Goal: Navigation & Orientation: Find specific page/section

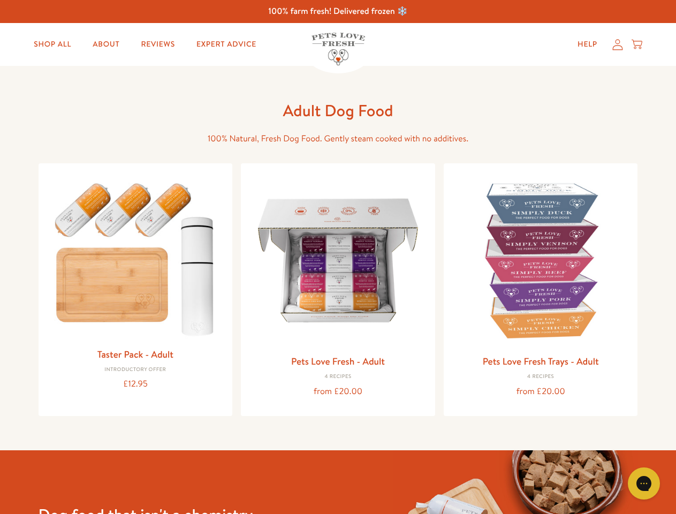
click at [644, 483] on icon "Gorgias live chat" at bounding box center [644, 483] width 10 height 10
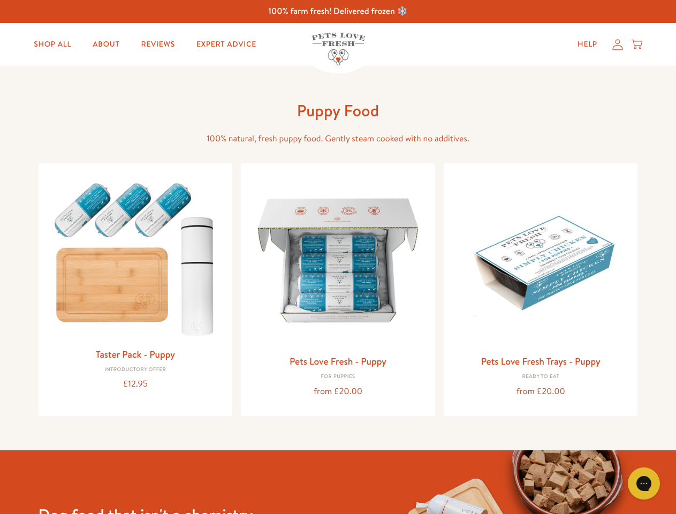
click at [644, 483] on icon "Gorgias live chat" at bounding box center [644, 483] width 10 height 10
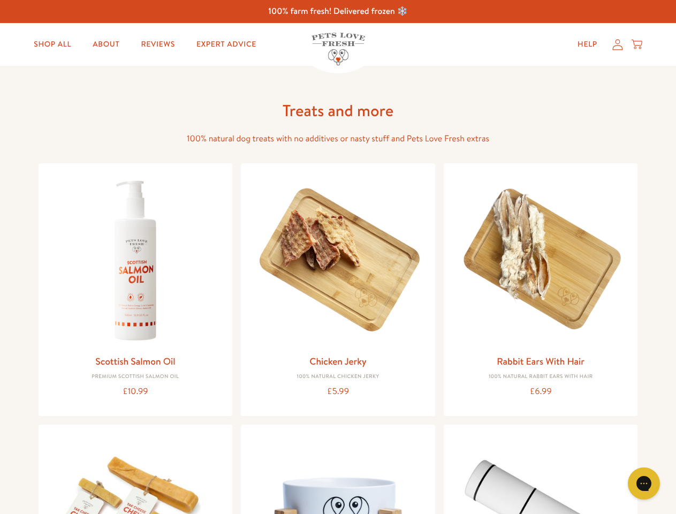
click at [644, 483] on icon "Gorgias live chat" at bounding box center [644, 483] width 10 height 10
